Goal: Navigation & Orientation: Find specific page/section

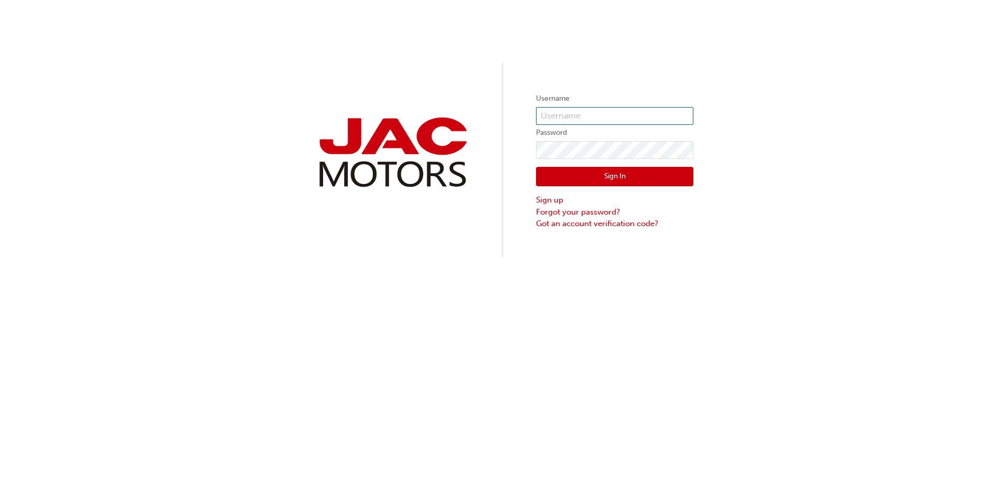
type input "SJ0335"
click at [678, 171] on button "Sign In" at bounding box center [614, 177] width 157 height 20
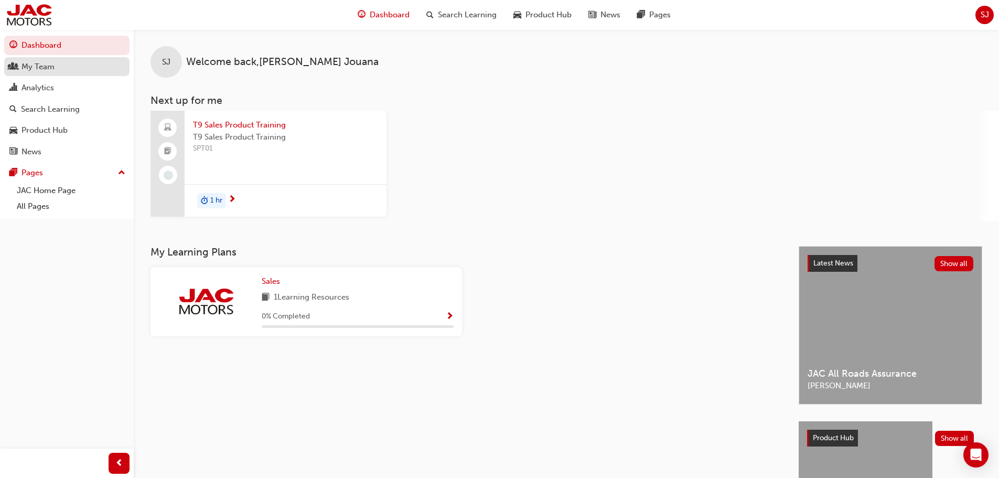
click at [38, 66] on div "My Team" at bounding box center [37, 67] width 33 height 12
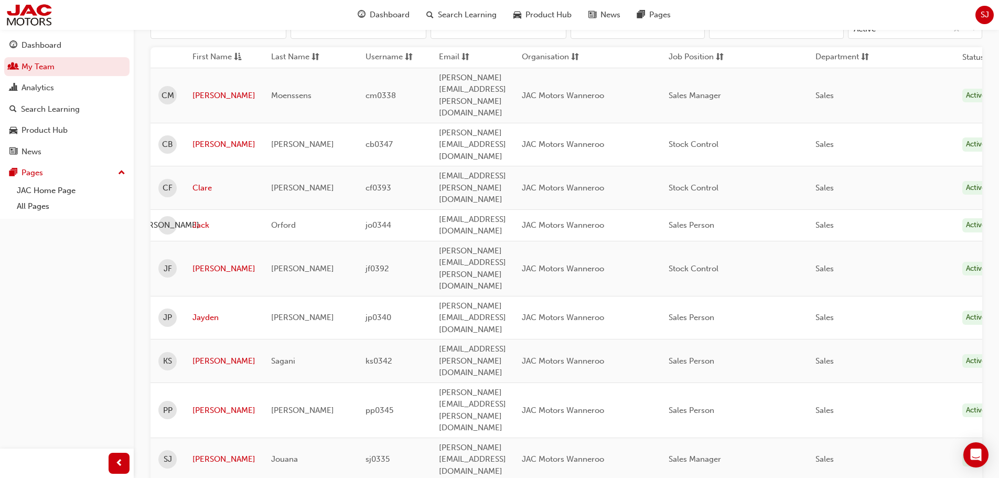
scroll to position [139, 0]
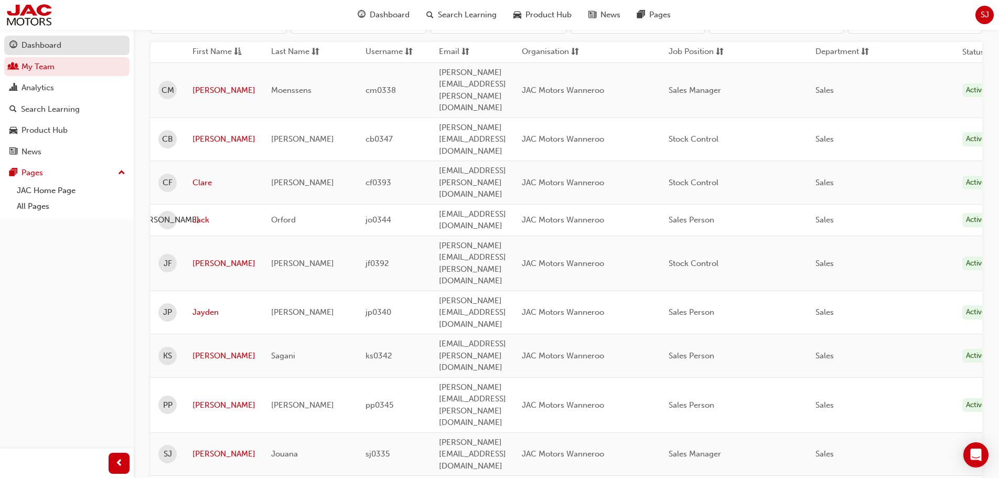
click at [60, 46] on div "Dashboard" at bounding box center [41, 45] width 40 height 12
